Goal: Information Seeking & Learning: Understand process/instructions

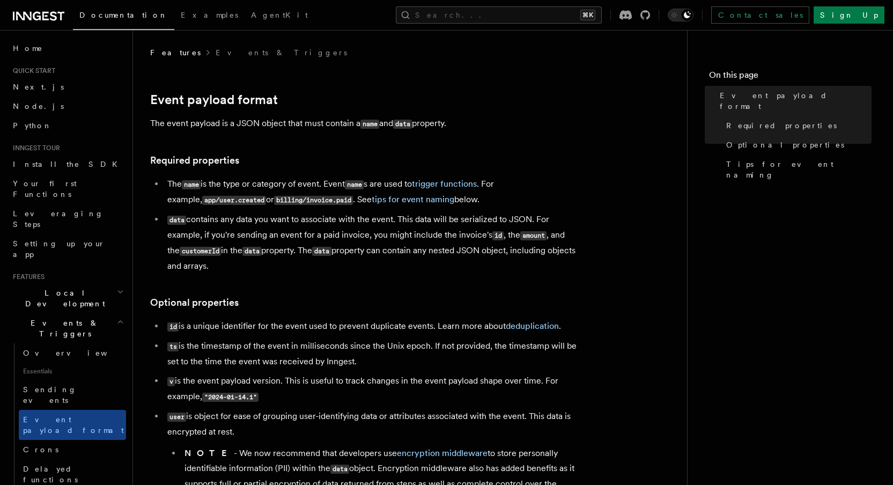
click at [101, 313] on h2 "Events & Triggers" at bounding box center [67, 328] width 117 height 30
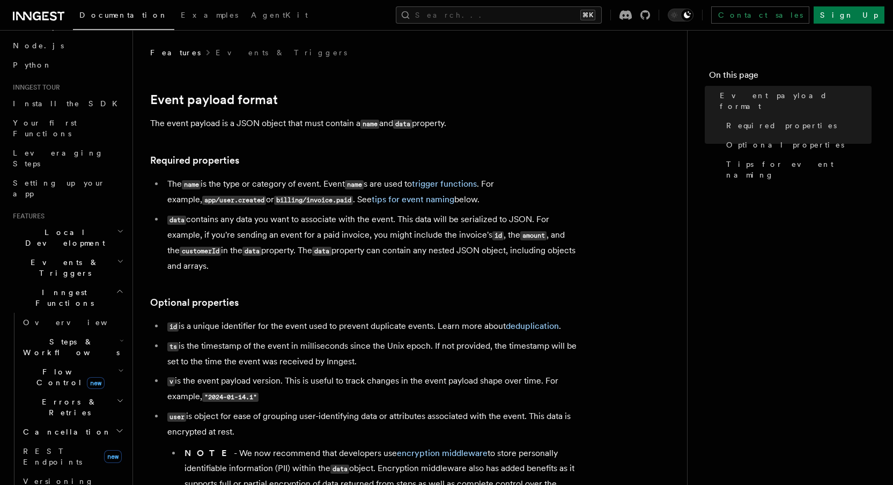
scroll to position [71, 0]
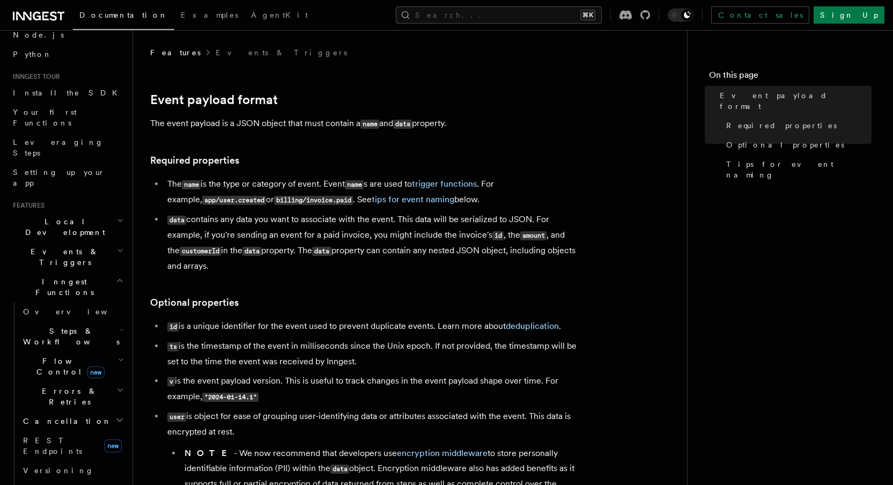
click at [50, 355] on span "Flow Control new" at bounding box center [68, 365] width 99 height 21
click at [60, 407] on span "Singleton" at bounding box center [63, 411] width 61 height 9
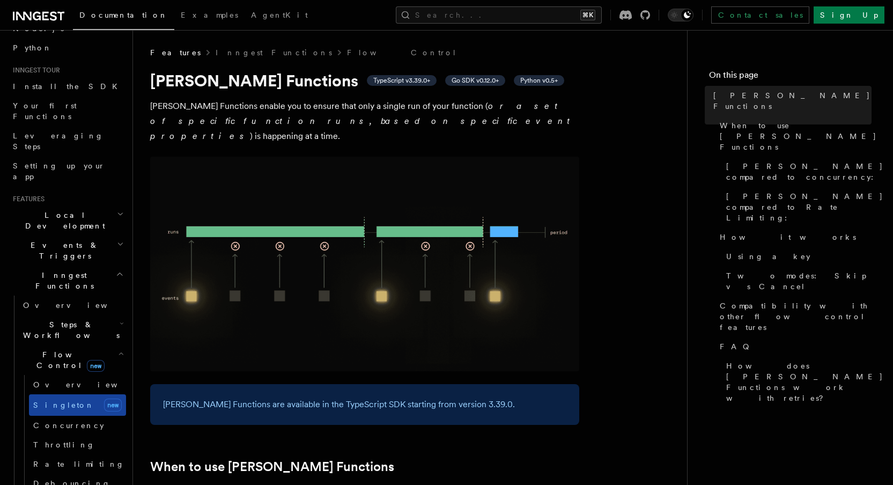
scroll to position [79, 0]
click at [53, 348] on span "Flow Control new" at bounding box center [68, 358] width 99 height 21
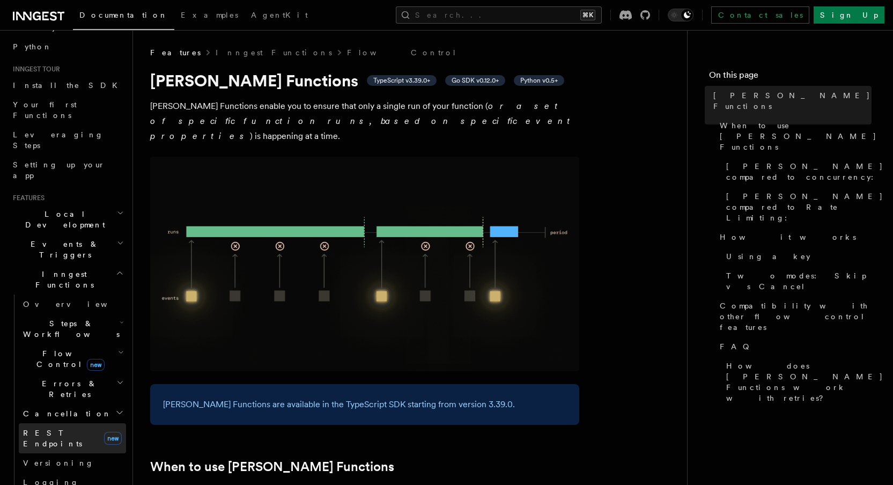
click at [49, 428] on span "REST Endpoints" at bounding box center [52, 437] width 59 height 19
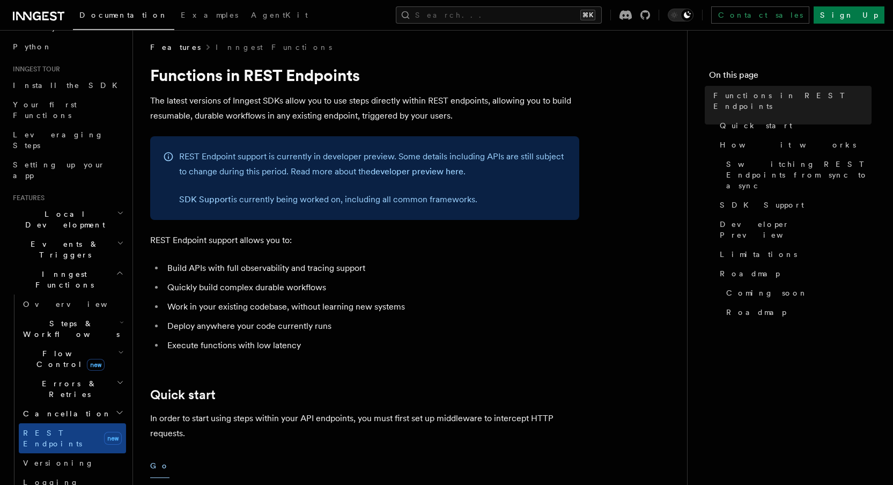
scroll to position [12, 0]
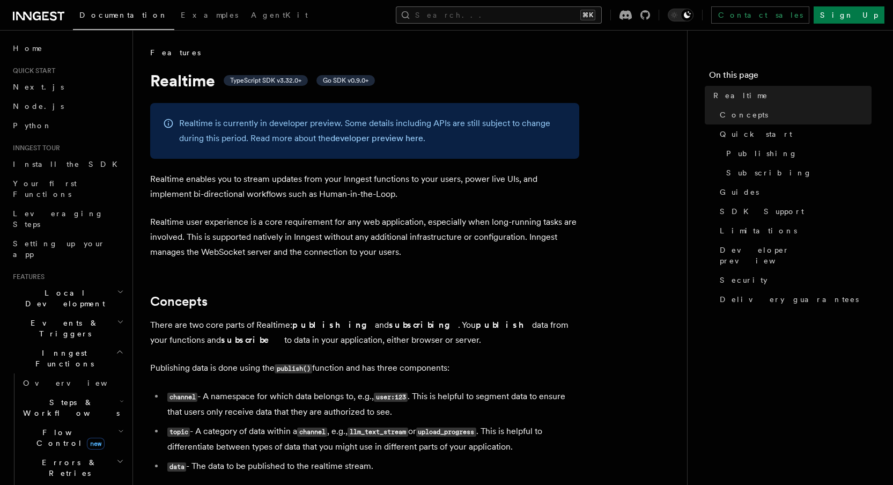
click at [525, 9] on button "Search... ⌘K" at bounding box center [499, 14] width 206 height 17
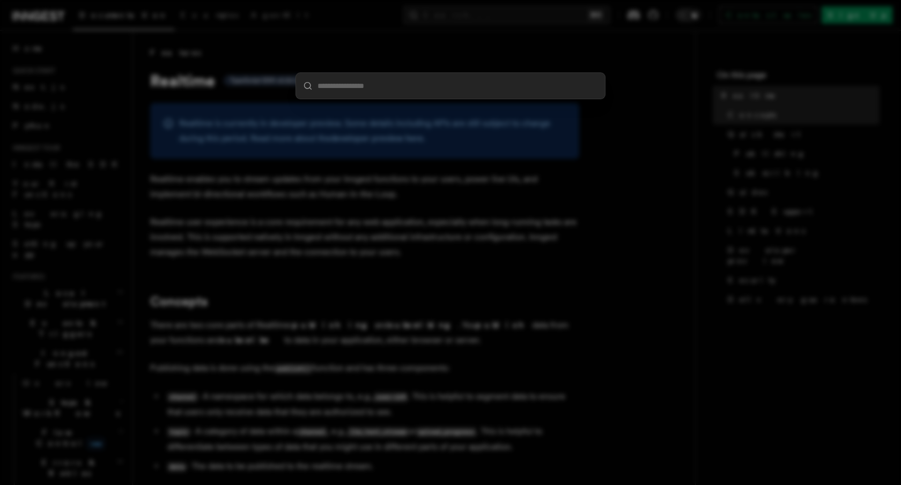
click at [523, 36] on div at bounding box center [450, 242] width 901 height 485
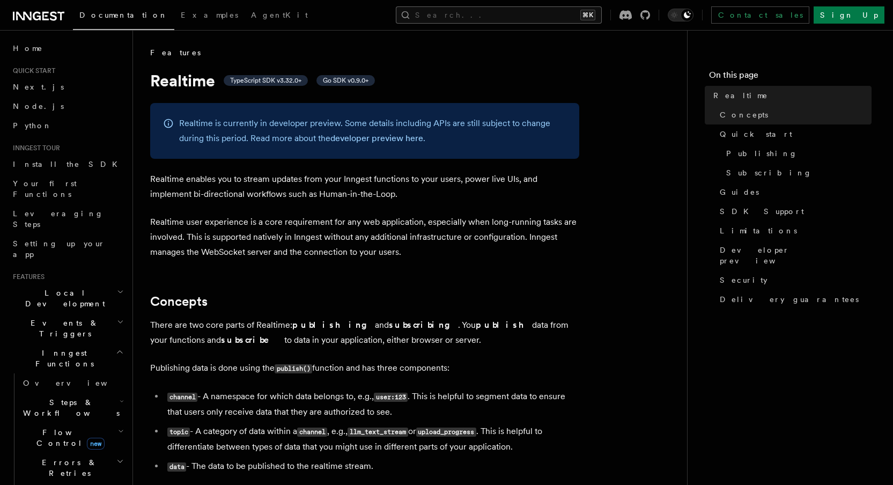
click at [602, 14] on button "Search... ⌘K" at bounding box center [499, 14] width 206 height 17
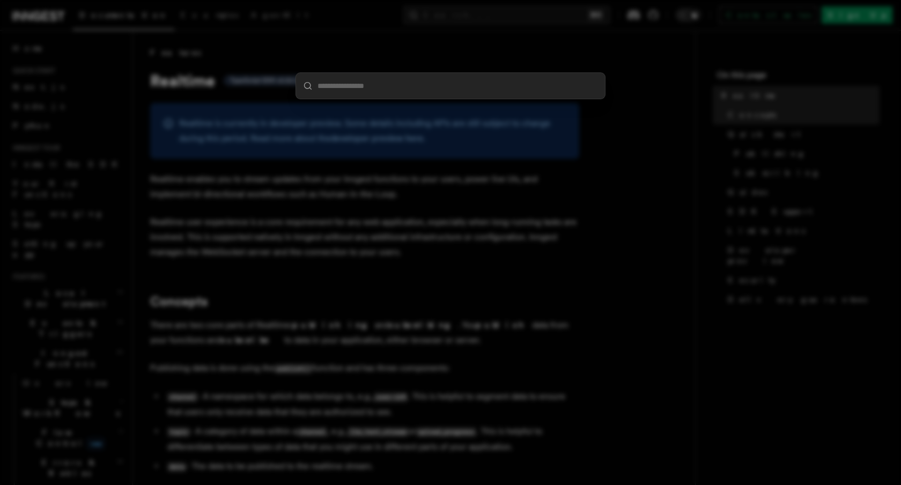
click at [567, 48] on div at bounding box center [450, 242] width 901 height 485
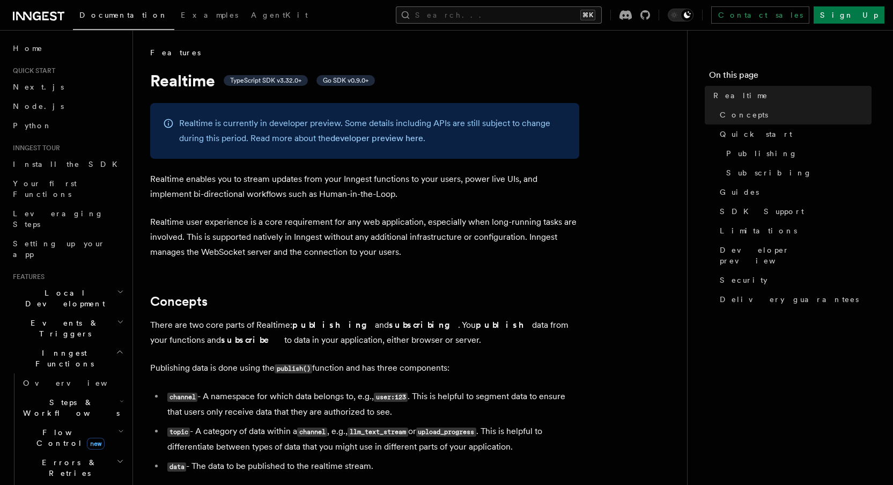
click at [524, 16] on button "Search... ⌘K" at bounding box center [499, 14] width 206 height 17
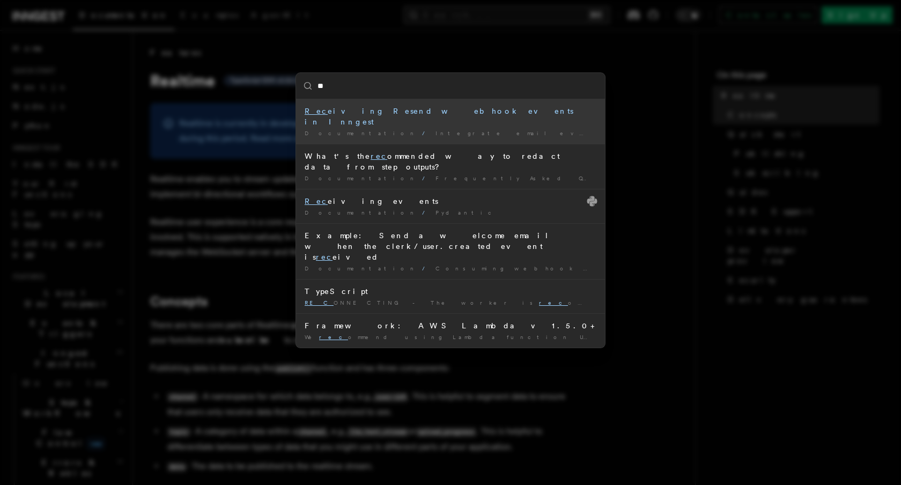
type input "*"
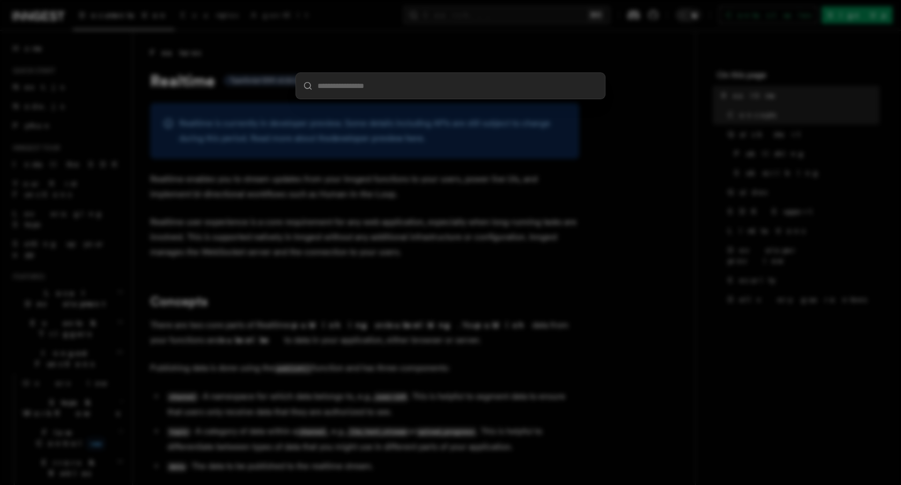
click at [456, 97] on input "search" at bounding box center [450, 86] width 309 height 26
click at [272, 209] on div at bounding box center [450, 242] width 901 height 485
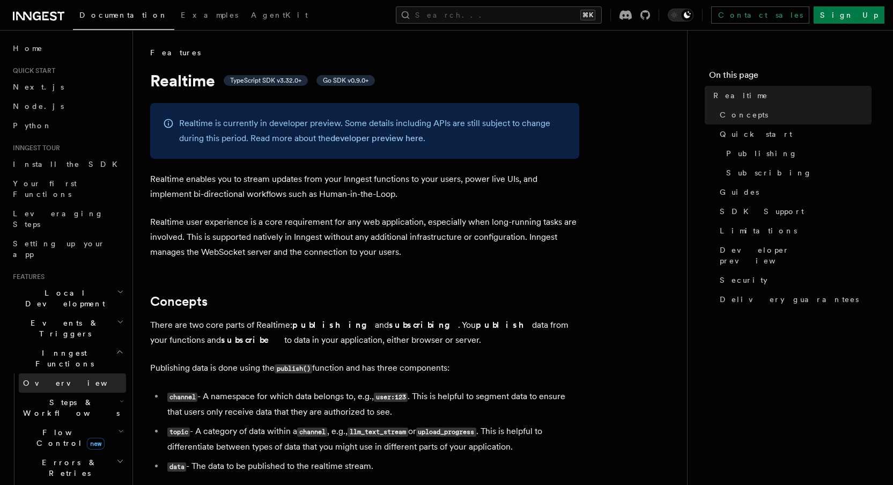
click at [50, 379] on span "Overview" at bounding box center [78, 383] width 110 height 9
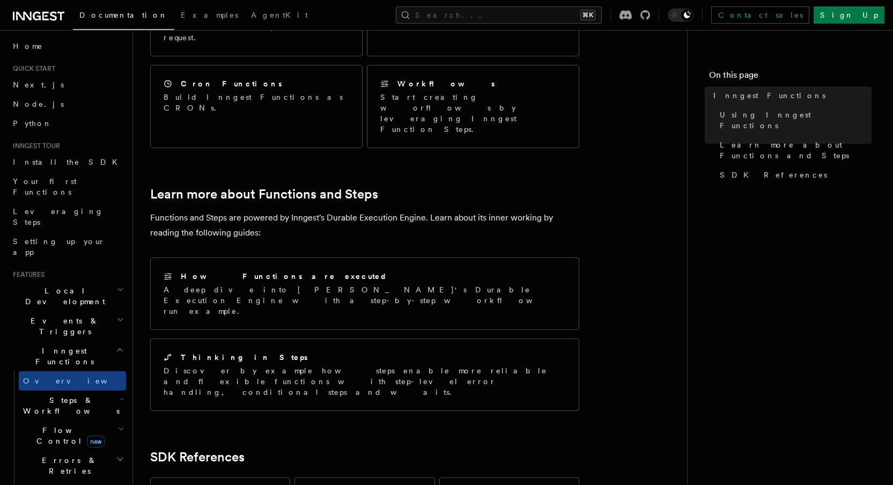
scroll to position [722, 0]
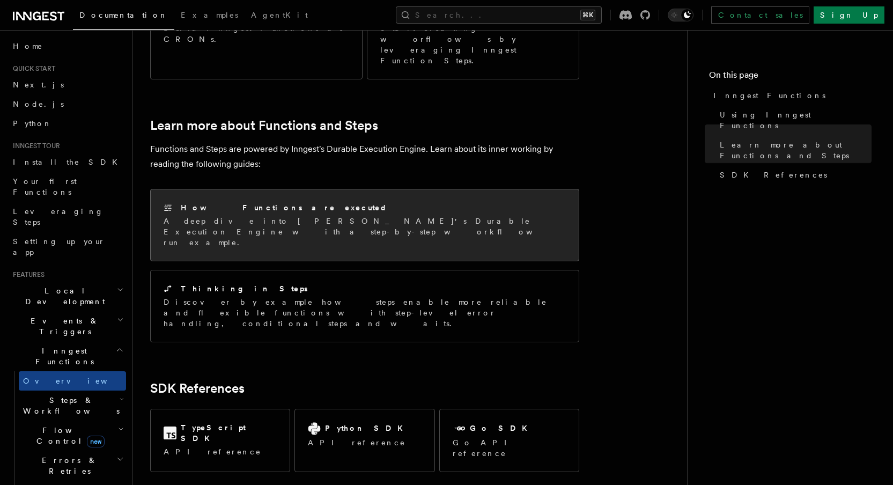
click at [246, 202] on h2 "How Functions are executed" at bounding box center [284, 207] width 207 height 11
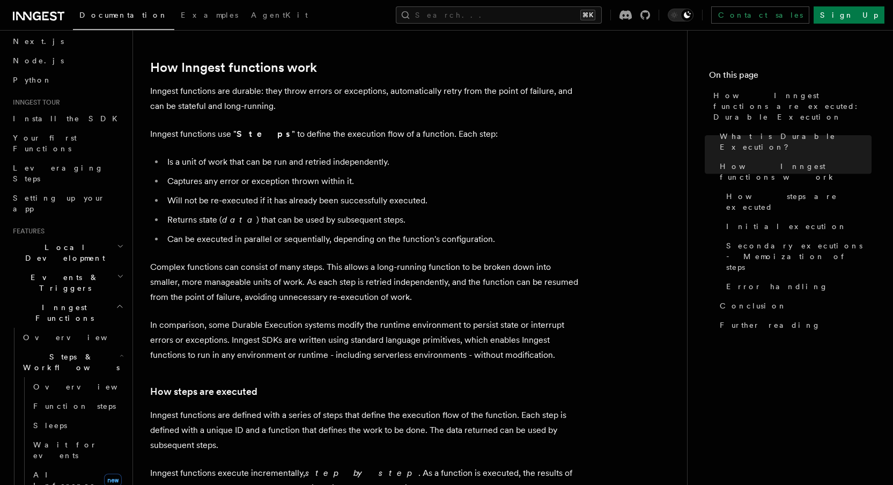
scroll to position [176, 0]
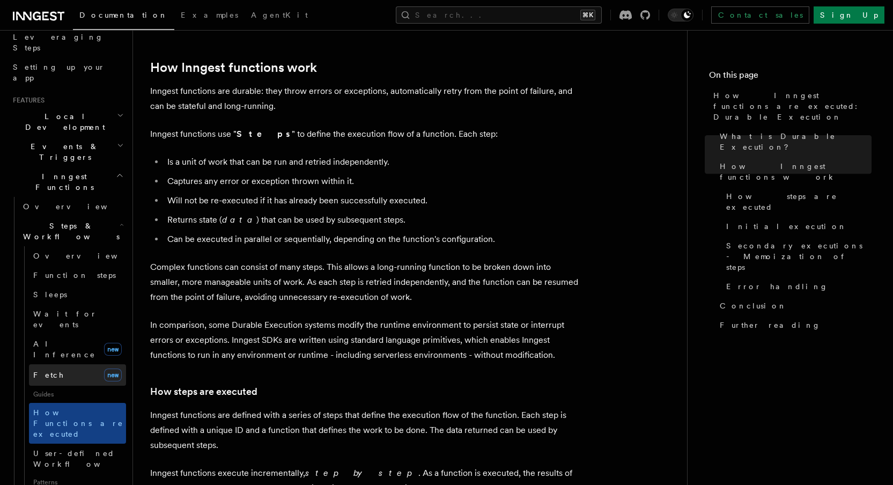
click at [56, 364] on link "Fetch new" at bounding box center [77, 374] width 97 height 21
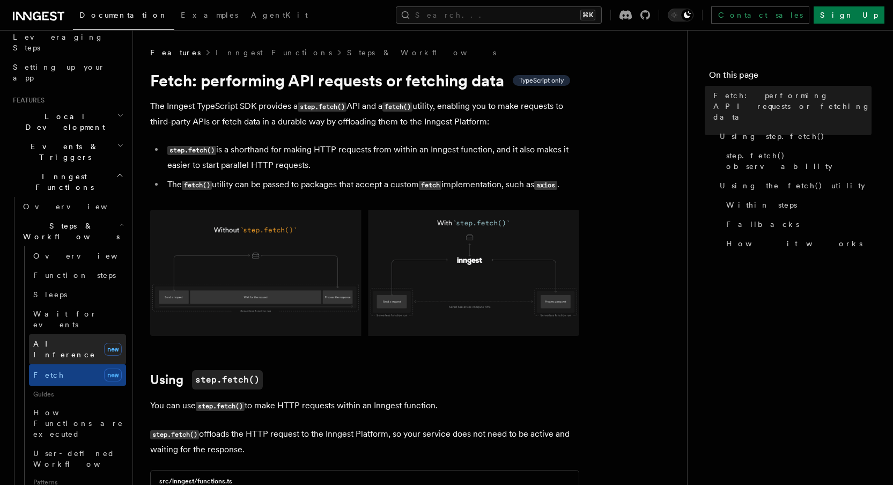
click at [60, 339] on span "AI Inference" at bounding box center [64, 348] width 62 height 19
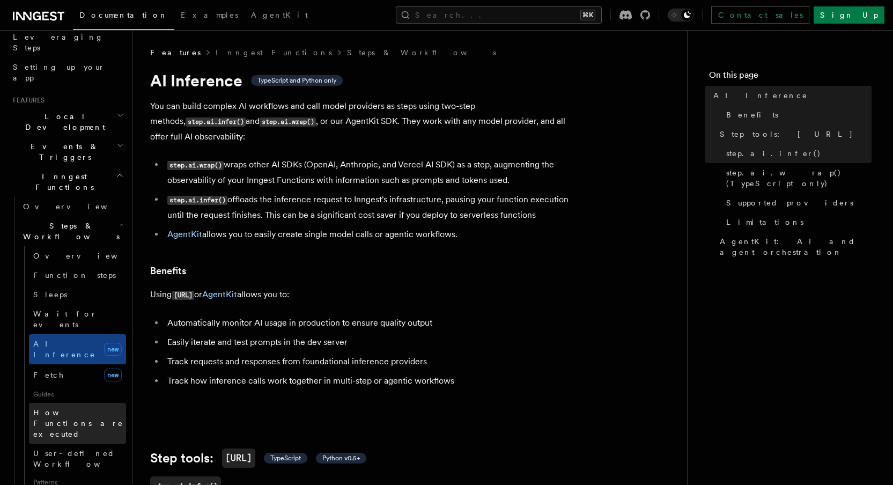
click at [67, 408] on span "How Functions are executed" at bounding box center [78, 423] width 90 height 30
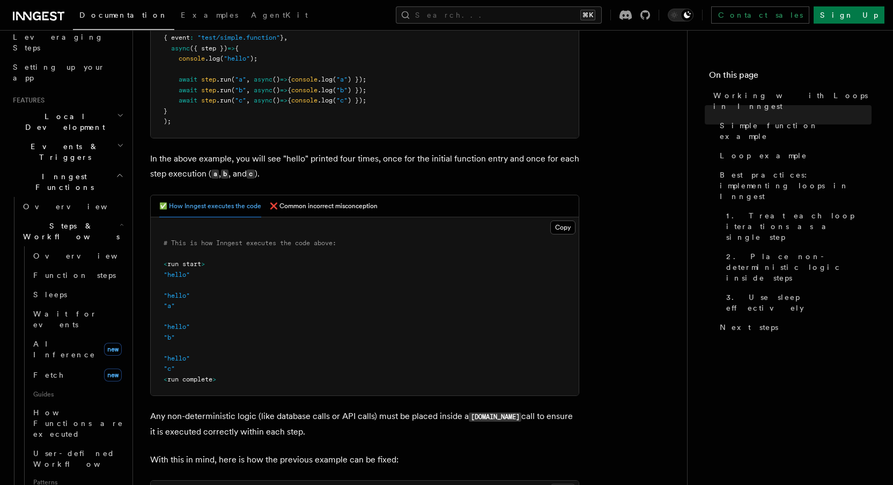
scroll to position [353, 0]
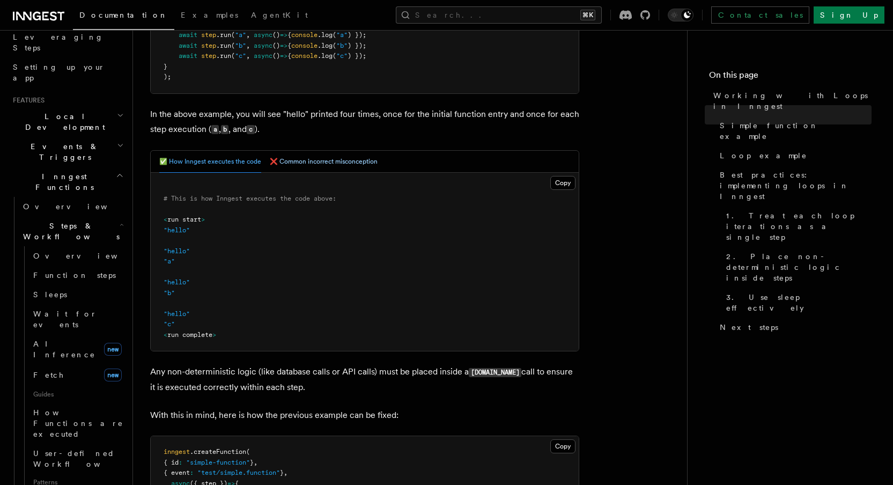
click at [307, 159] on button "❌ Common incorrect misconception" at bounding box center [324, 162] width 108 height 22
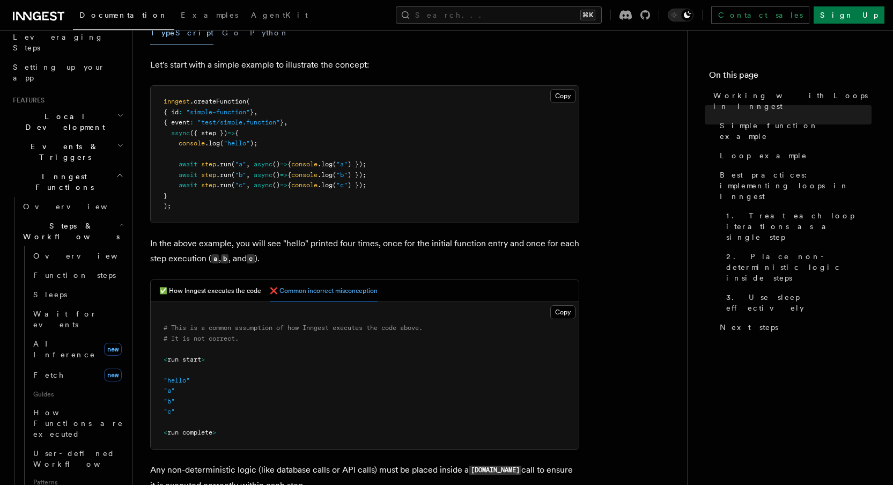
scroll to position [231, 0]
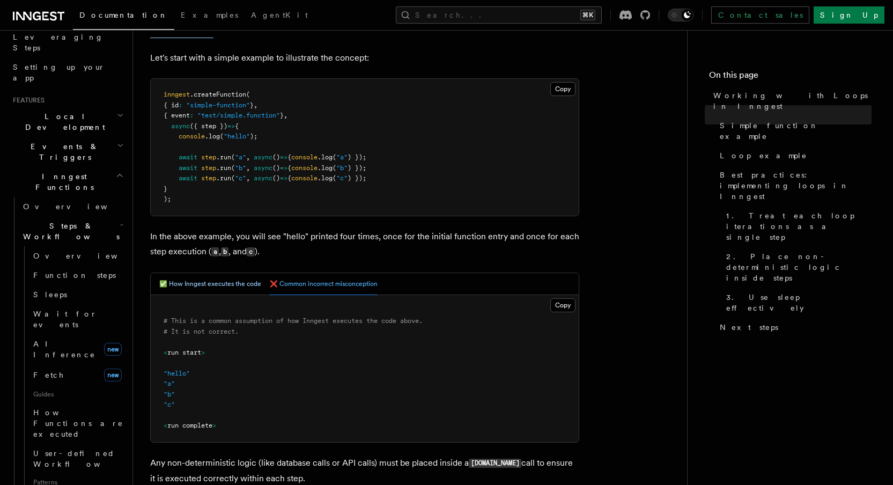
click at [225, 284] on button "✅ How Inngest executes the code" at bounding box center [210, 284] width 102 height 22
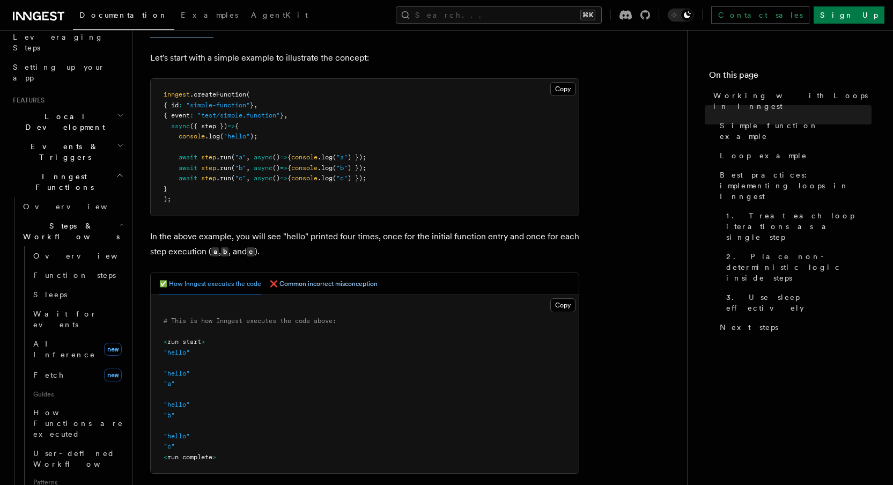
click at [305, 284] on button "❌ Common incorrect misconception" at bounding box center [324, 284] width 108 height 22
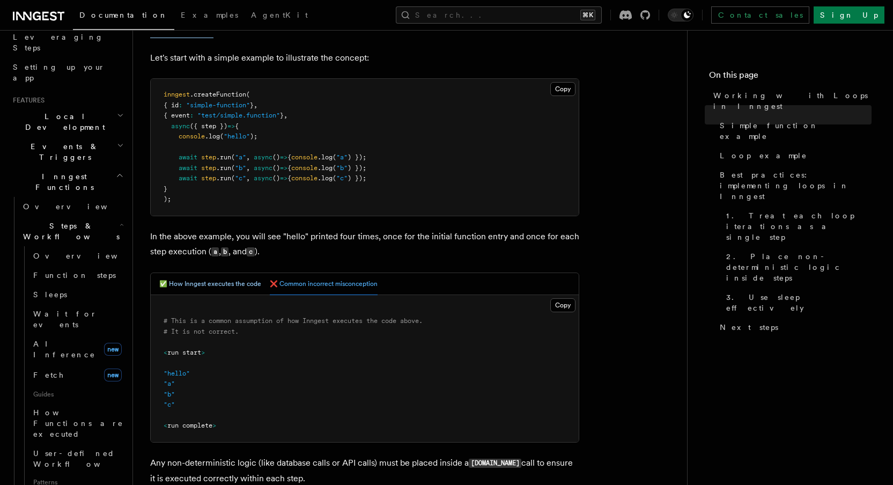
click at [235, 284] on button "✅ How Inngest executes the code" at bounding box center [210, 284] width 102 height 22
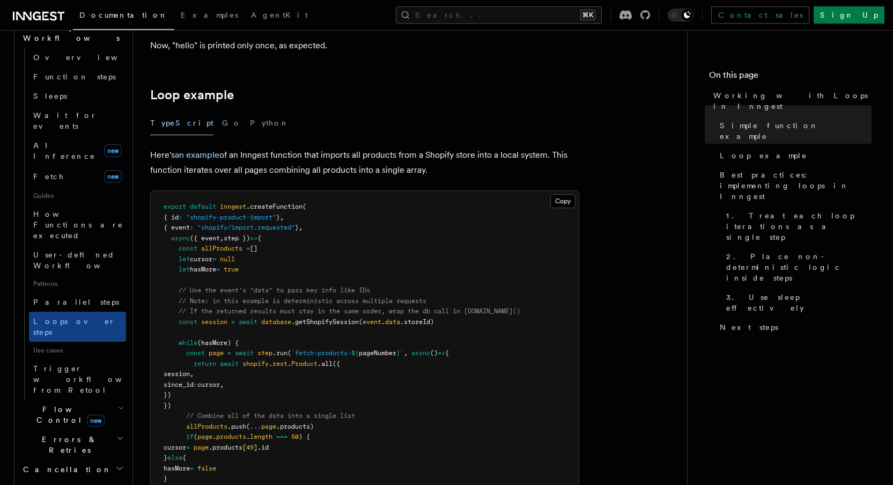
scroll to position [386, 0]
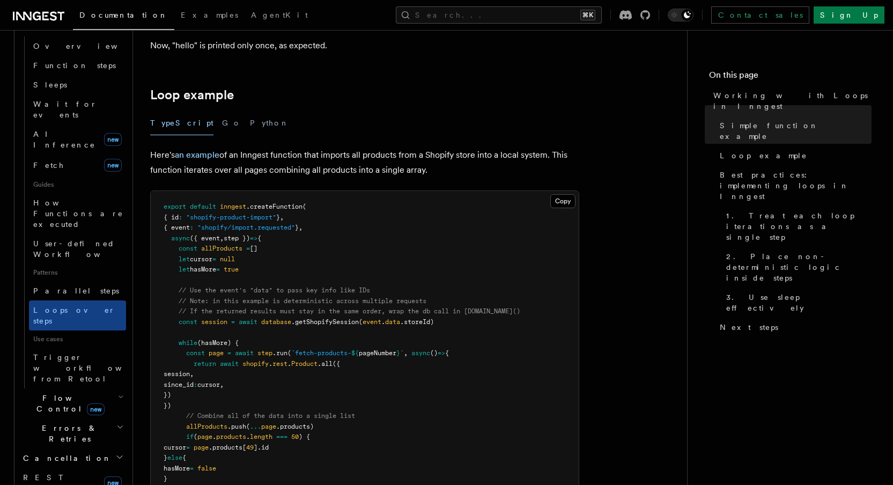
click at [50, 392] on span "Flow Control new" at bounding box center [68, 402] width 99 height 21
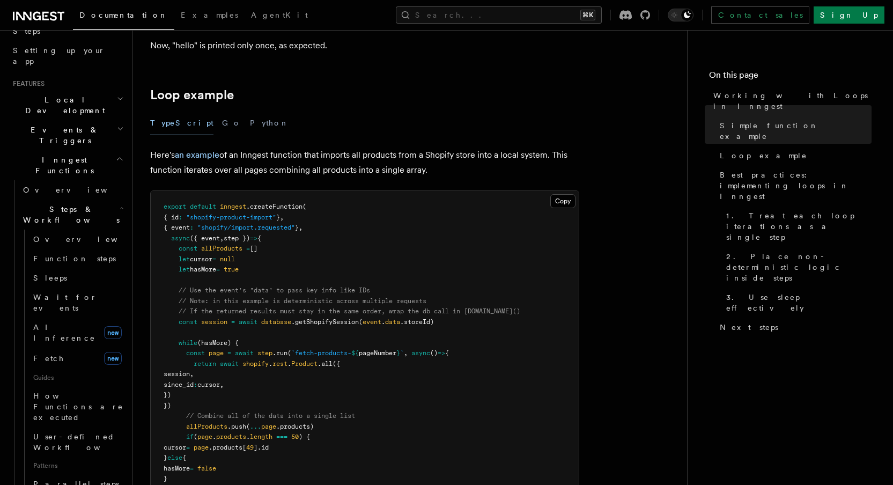
scroll to position [191, 0]
click at [57, 127] on span "Events & Triggers" at bounding box center [63, 137] width 108 height 21
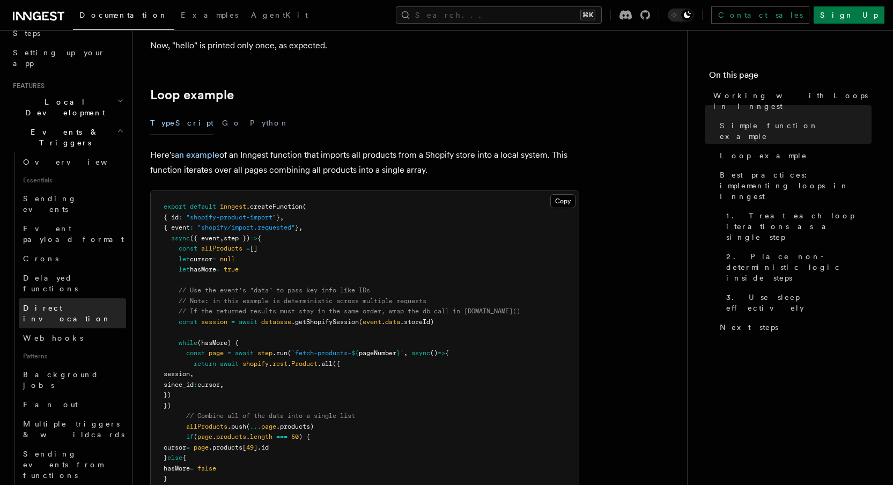
click at [53, 302] on span "Direct invocation" at bounding box center [74, 312] width 103 height 21
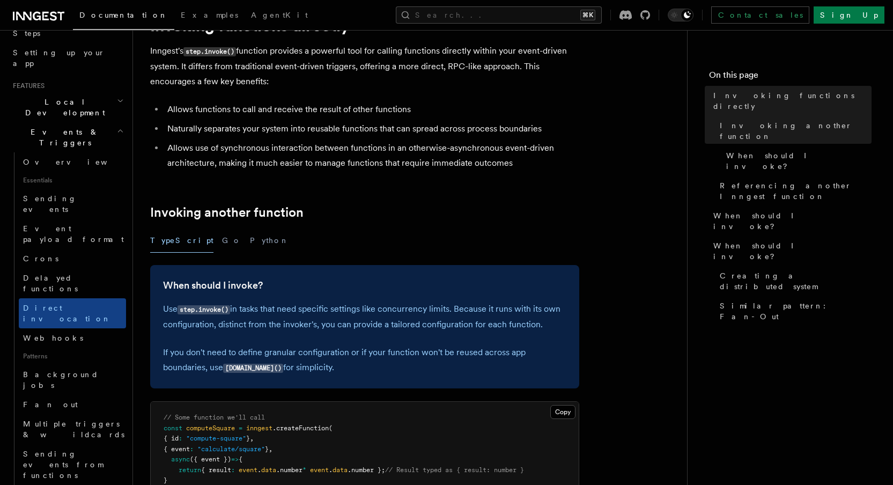
scroll to position [108, 0]
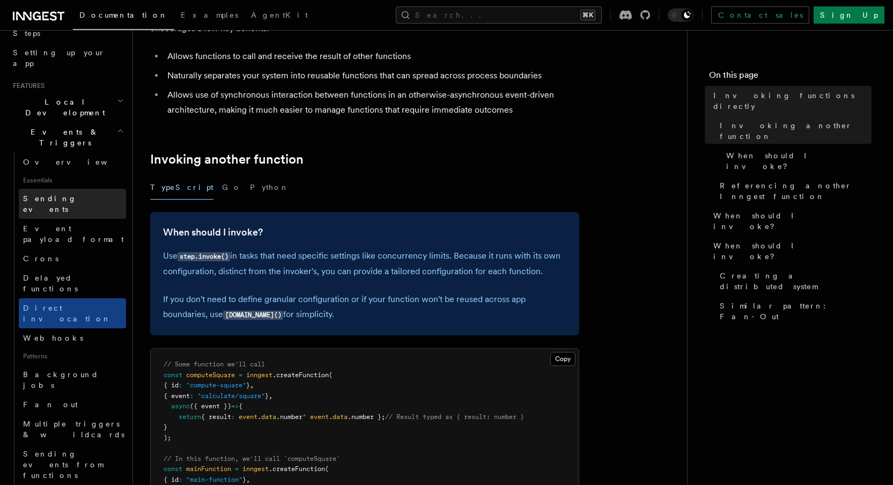
click at [58, 194] on span "Sending events" at bounding box center [50, 203] width 54 height 19
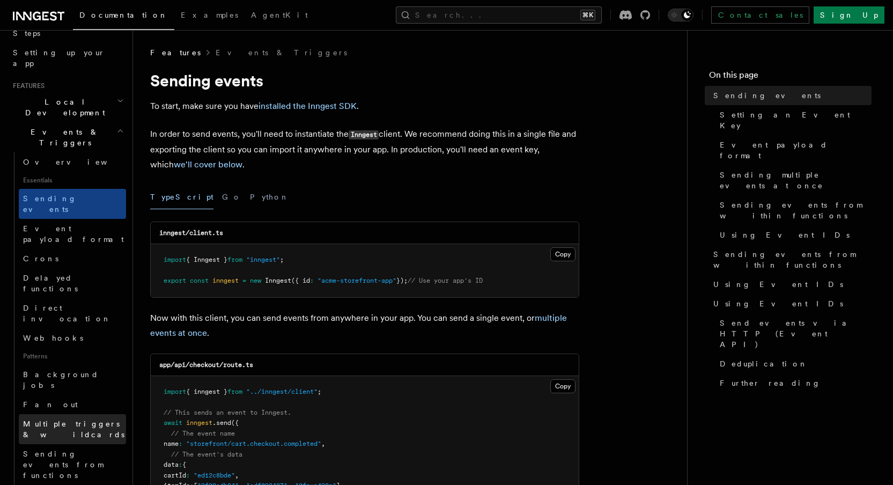
click at [55, 419] on span "Multiple triggers & wildcards" at bounding box center [73, 428] width 101 height 19
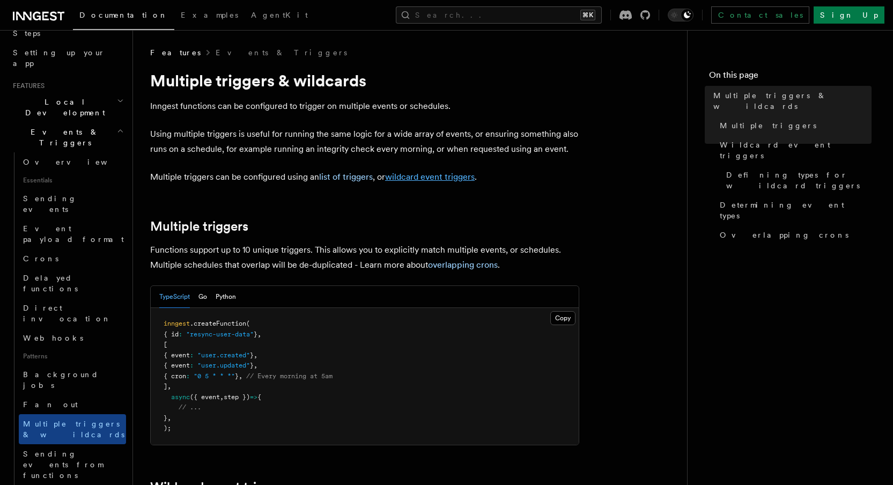
click at [401, 179] on link "wildcard event triggers" at bounding box center [430, 177] width 90 height 10
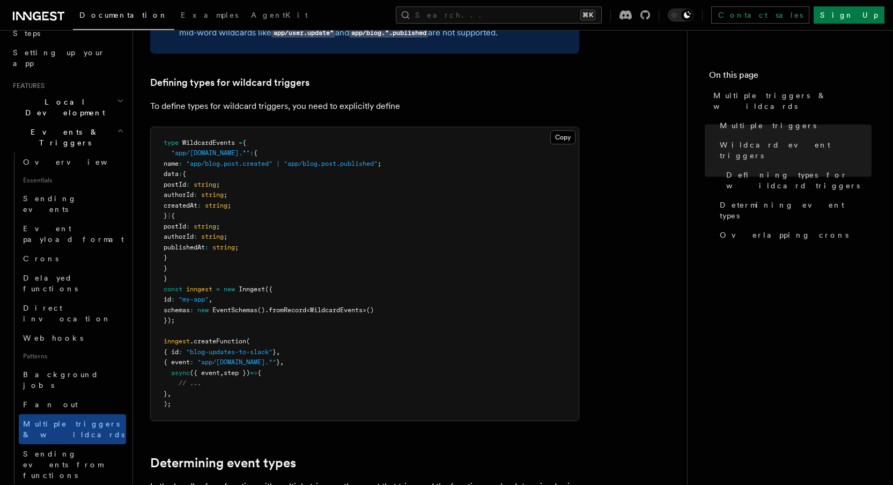
scroll to position [649, 0]
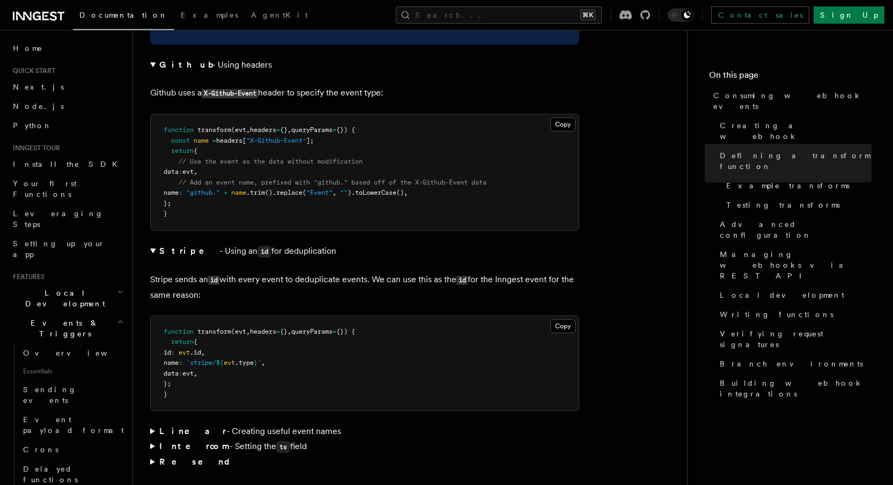
scroll to position [175, 0]
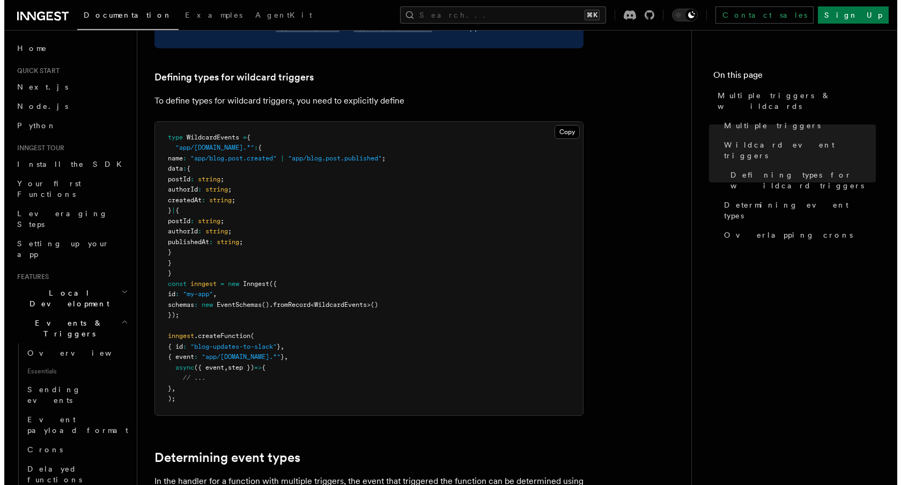
scroll to position [651, 0]
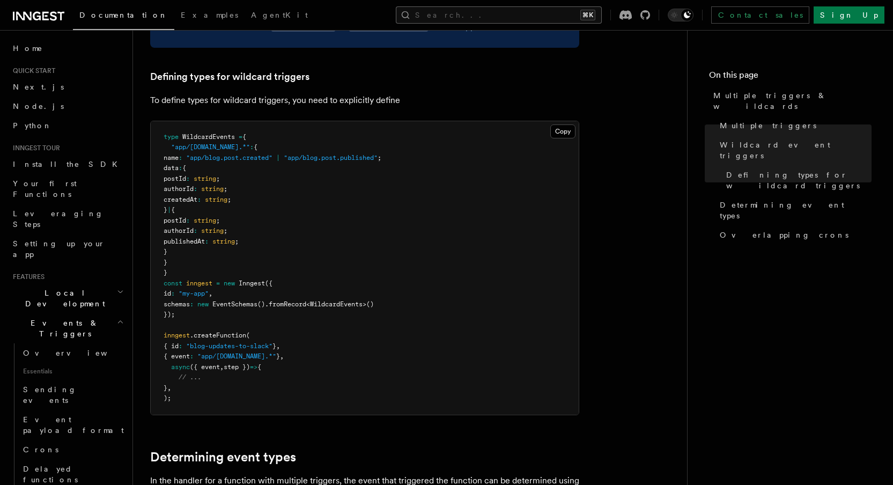
click at [515, 13] on button "Search... ⌘K" at bounding box center [499, 14] width 206 height 17
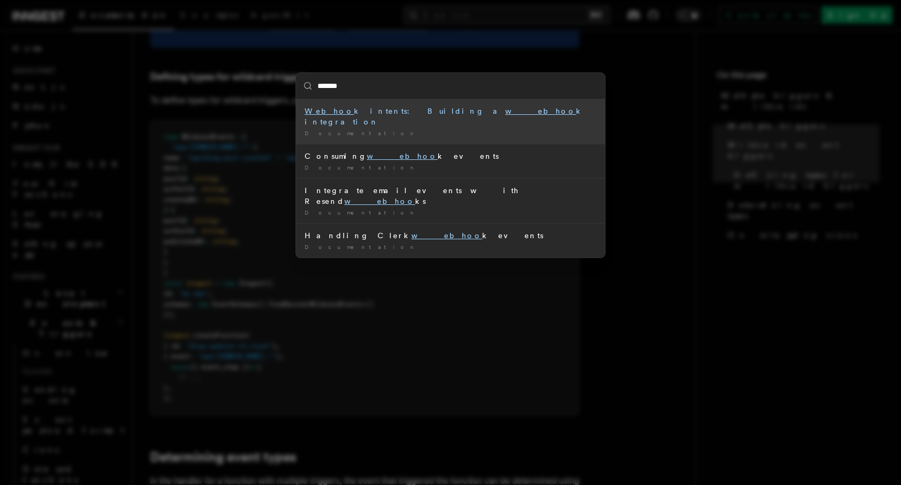
type input "********"
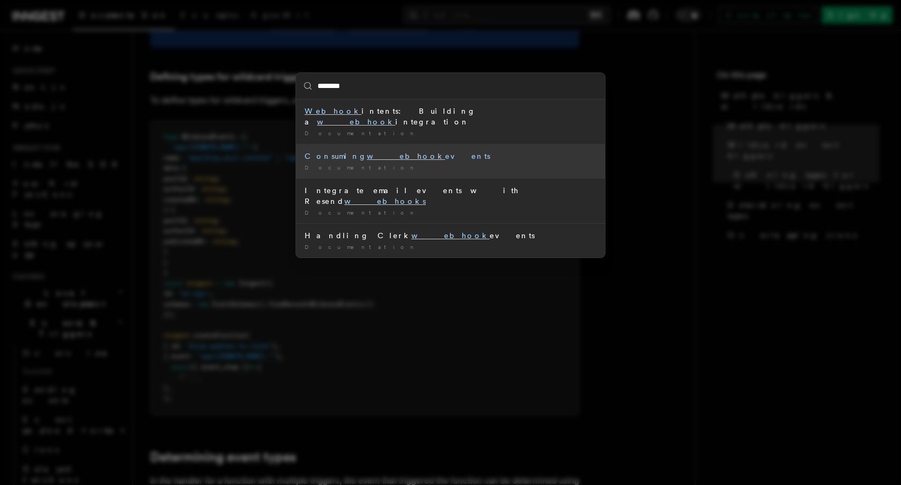
click at [376, 164] on div "Documentation /" at bounding box center [451, 168] width 292 height 8
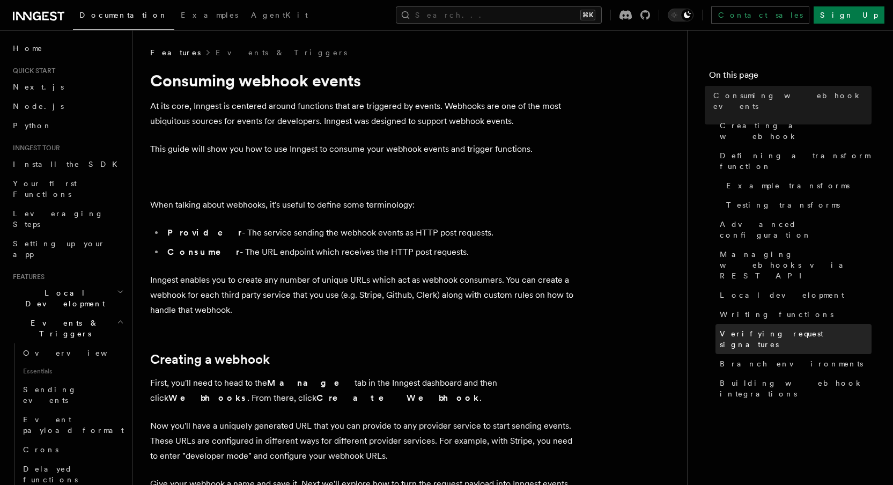
click at [757, 328] on span "Verifying request signatures" at bounding box center [796, 338] width 152 height 21
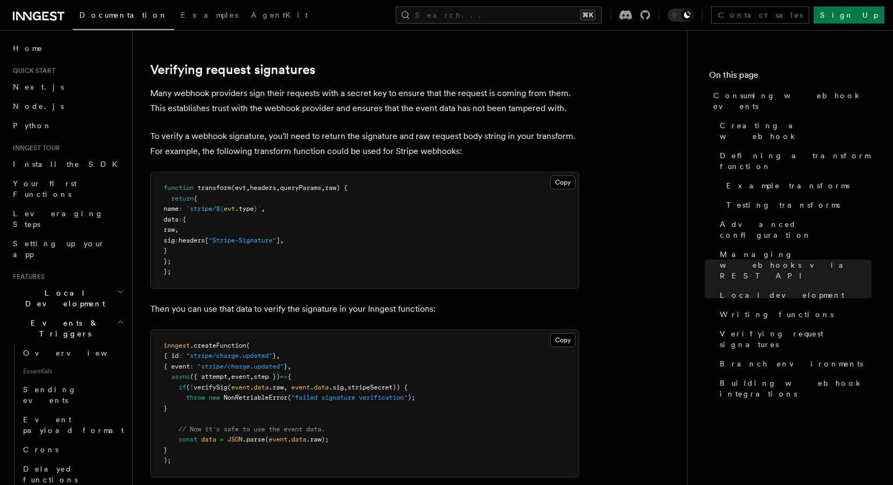
scroll to position [3086, 0]
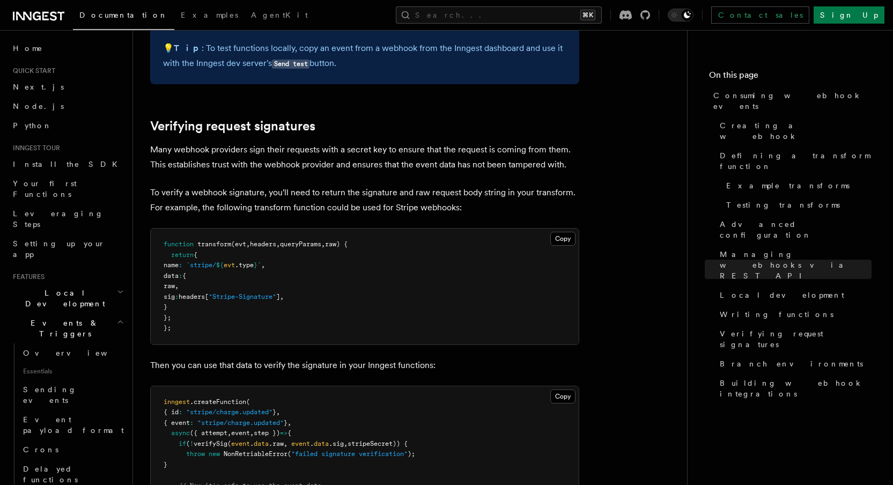
drag, startPoint x: 208, startPoint y: 241, endPoint x: 145, endPoint y: 212, distance: 69.6
copy code "data : { raw , sig : headers[ "Stripe-Signature" ] , }"
click at [370, 185] on p "To verify a webhook signature, you'll need to return the signature and raw requ…" at bounding box center [364, 200] width 429 height 30
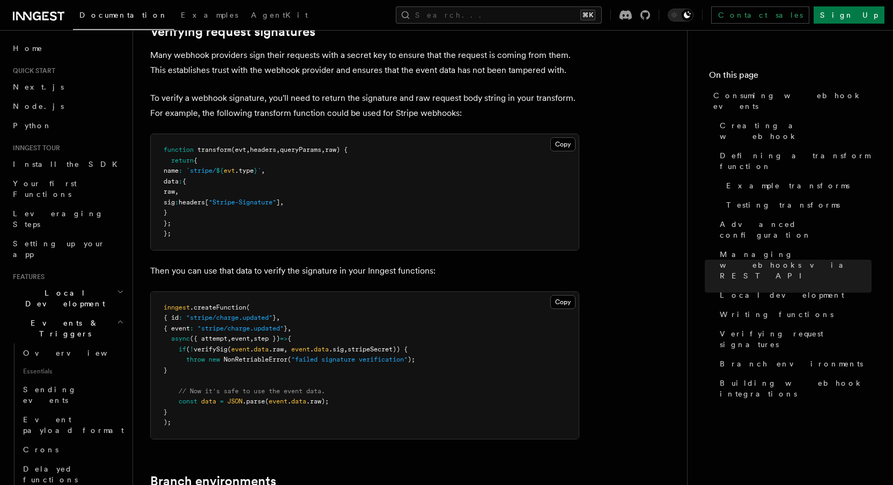
scroll to position [3227, 0]
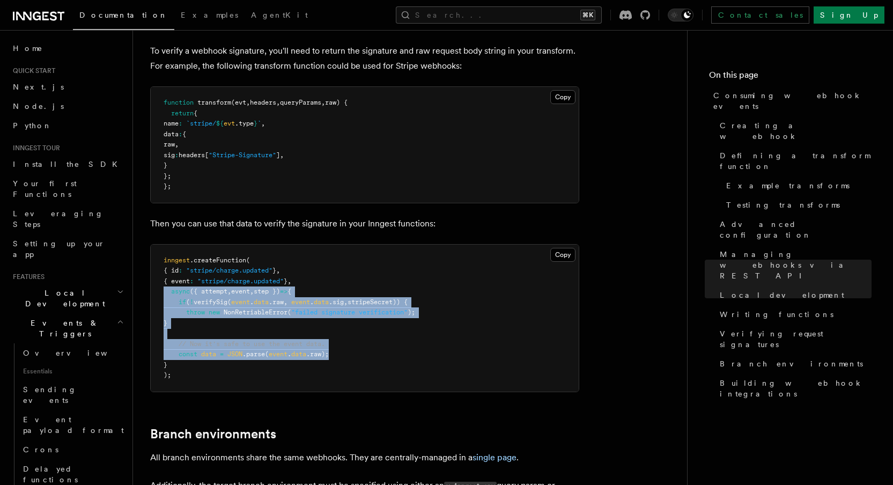
drag, startPoint x: 353, startPoint y: 289, endPoint x: 140, endPoint y: 224, distance: 222.0
